Goal: Task Accomplishment & Management: Complete application form

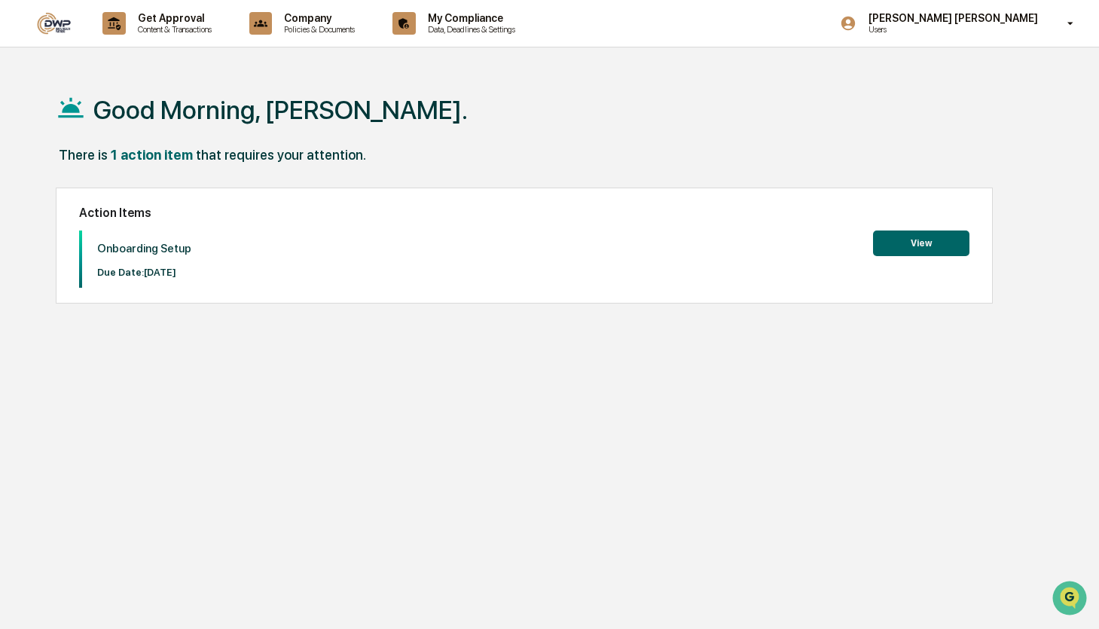
click at [907, 243] on button "View" at bounding box center [921, 243] width 96 height 26
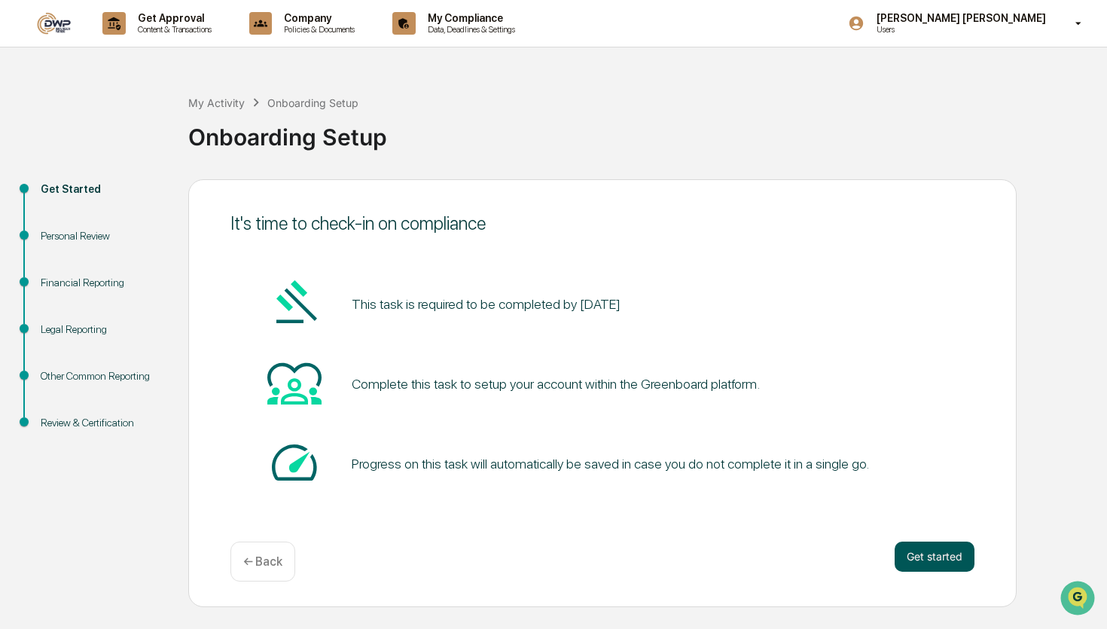
click at [920, 557] on button "Get started" at bounding box center [935, 556] width 80 height 30
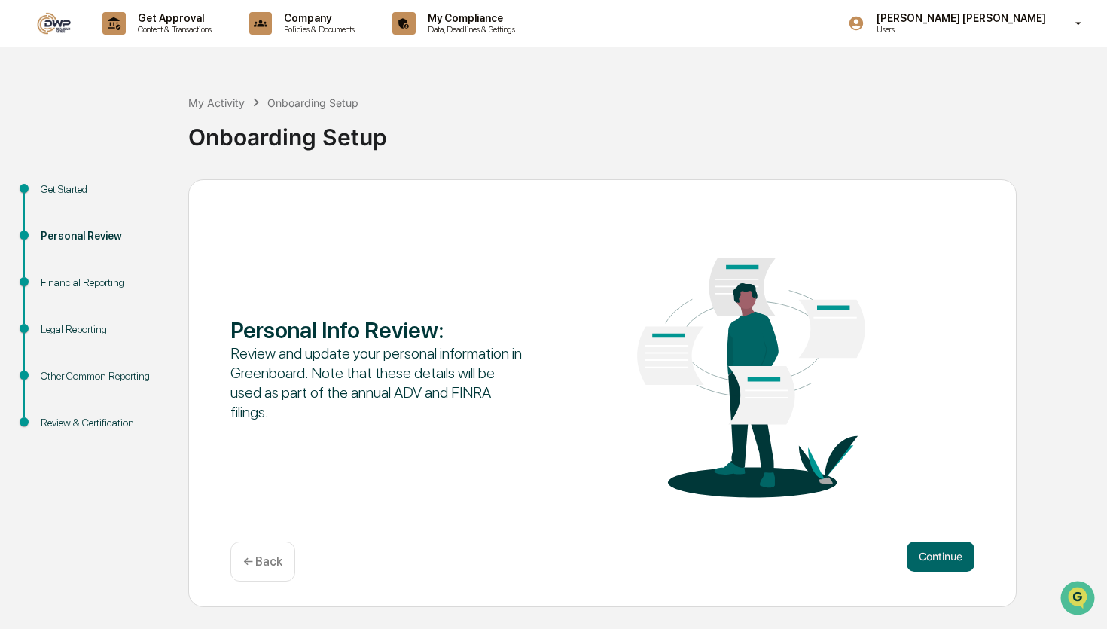
click at [920, 557] on button "Continue" at bounding box center [941, 556] width 68 height 30
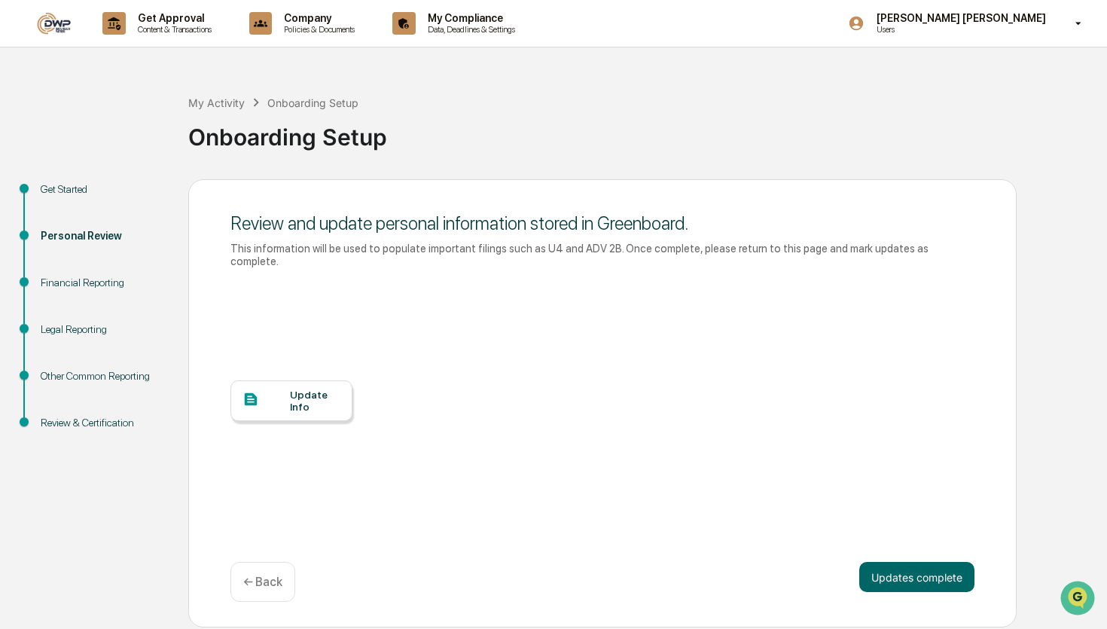
click at [280, 389] on div "Update Info" at bounding box center [291, 400] width 122 height 41
